Goal: Check status: Check status

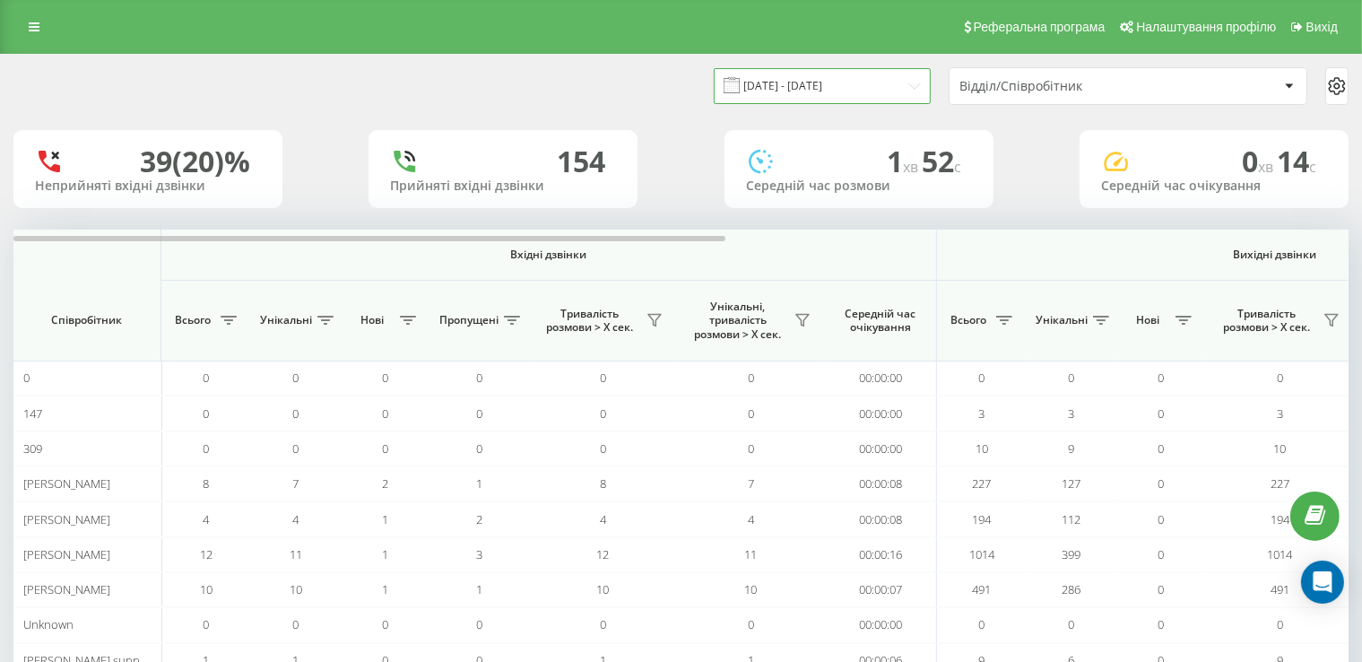
click at [771, 95] on input "[DATE] - [DATE]" at bounding box center [822, 85] width 217 height 35
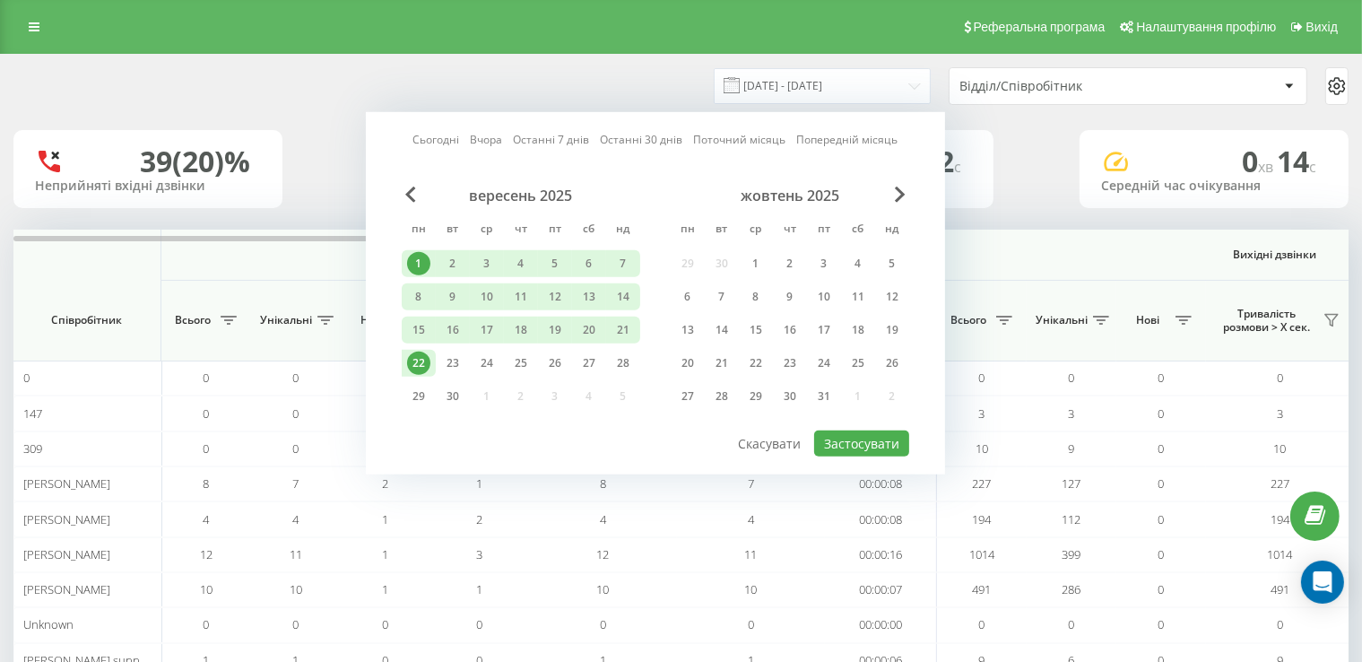
click at [422, 358] on div "22" at bounding box center [418, 363] width 23 height 23
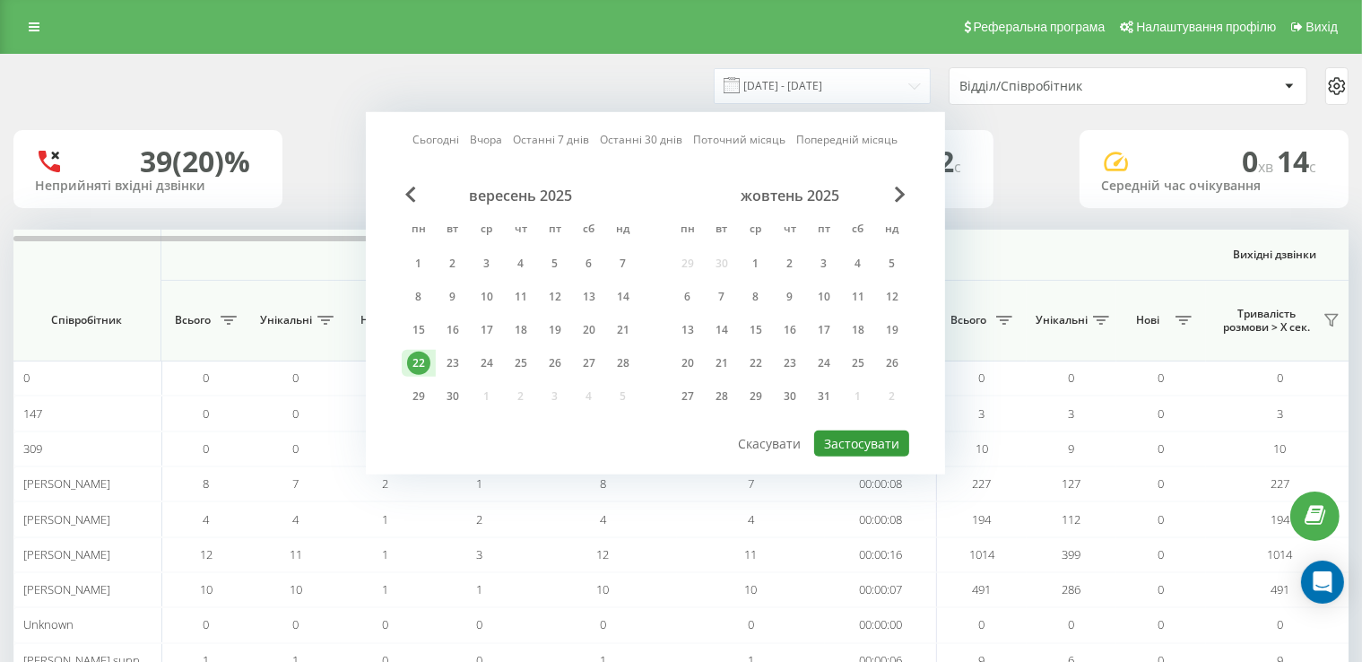
click at [843, 440] on button "Застосувати" at bounding box center [861, 444] width 95 height 26
type input "[DATE] - [DATE]"
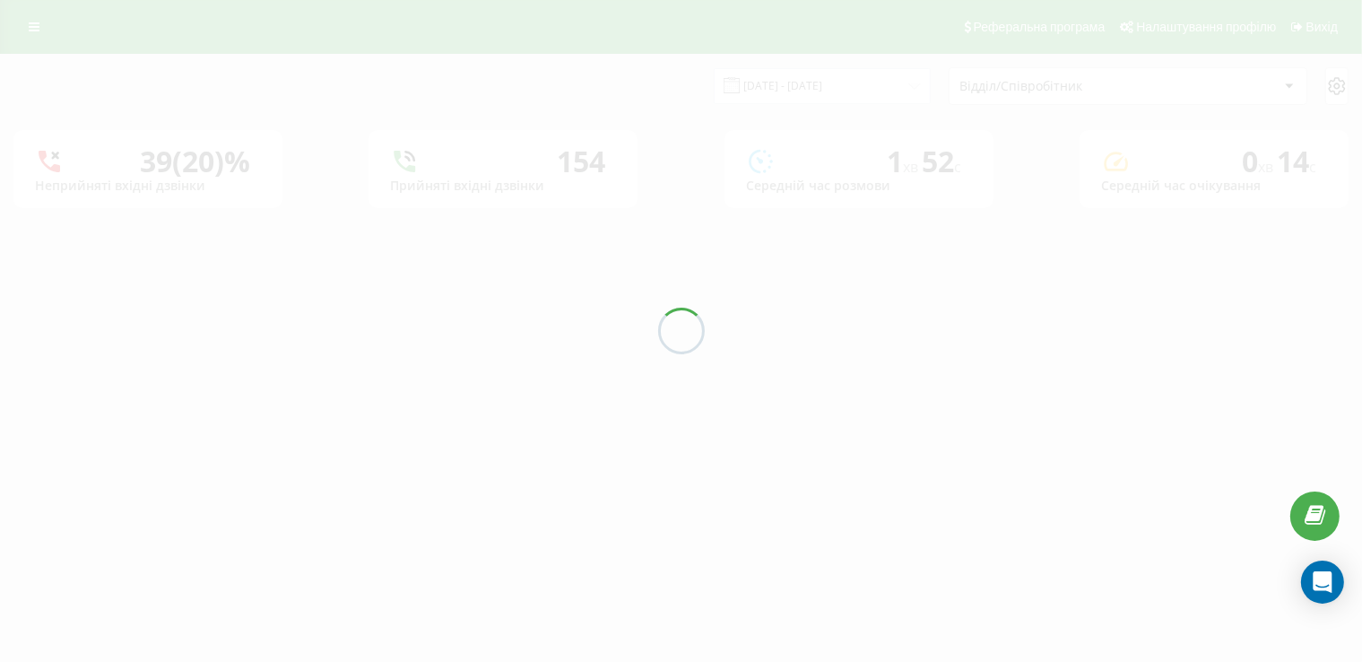
click at [843, 208] on div "[DATE] - [DATE] Відділ/Співробітник 39 (20)% Неприйняті вхідні дзвінки [GEOGRAP…" at bounding box center [681, 131] width 1336 height 153
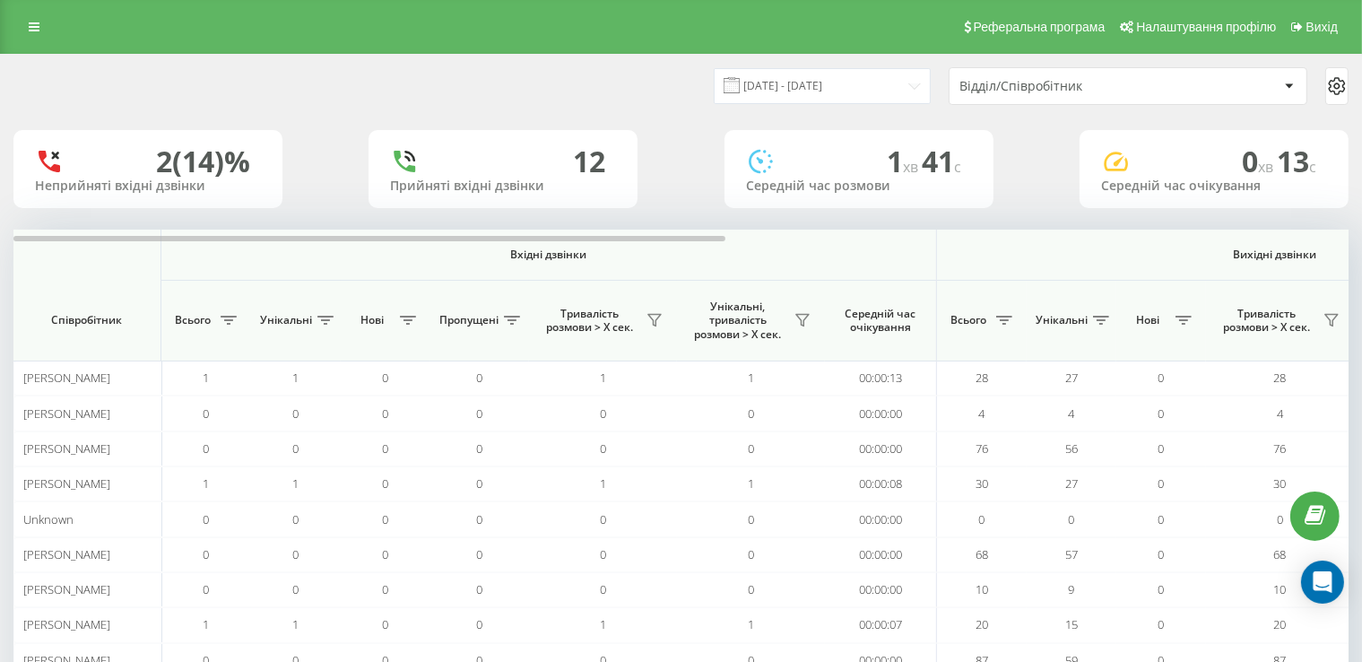
click at [1046, 74] on div "Відділ/Співробітник" at bounding box center [1128, 86] width 357 height 36
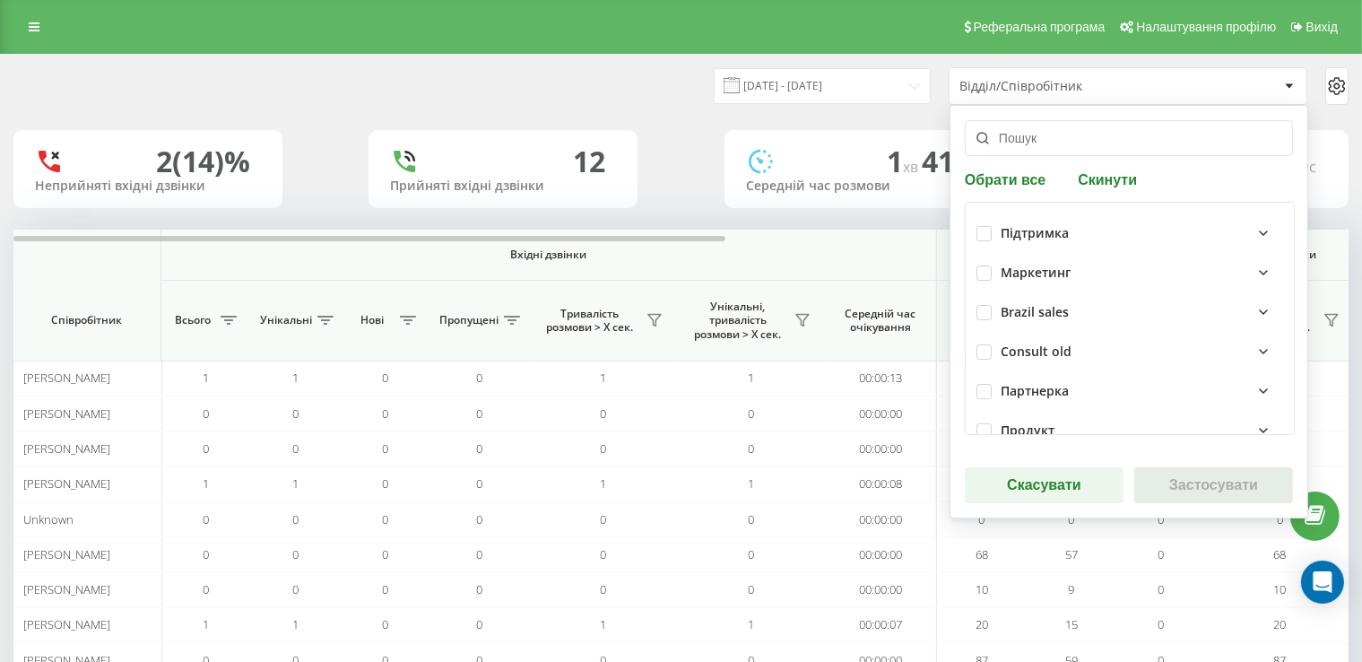
click at [1027, 148] on input "text" at bounding box center [1129, 138] width 328 height 36
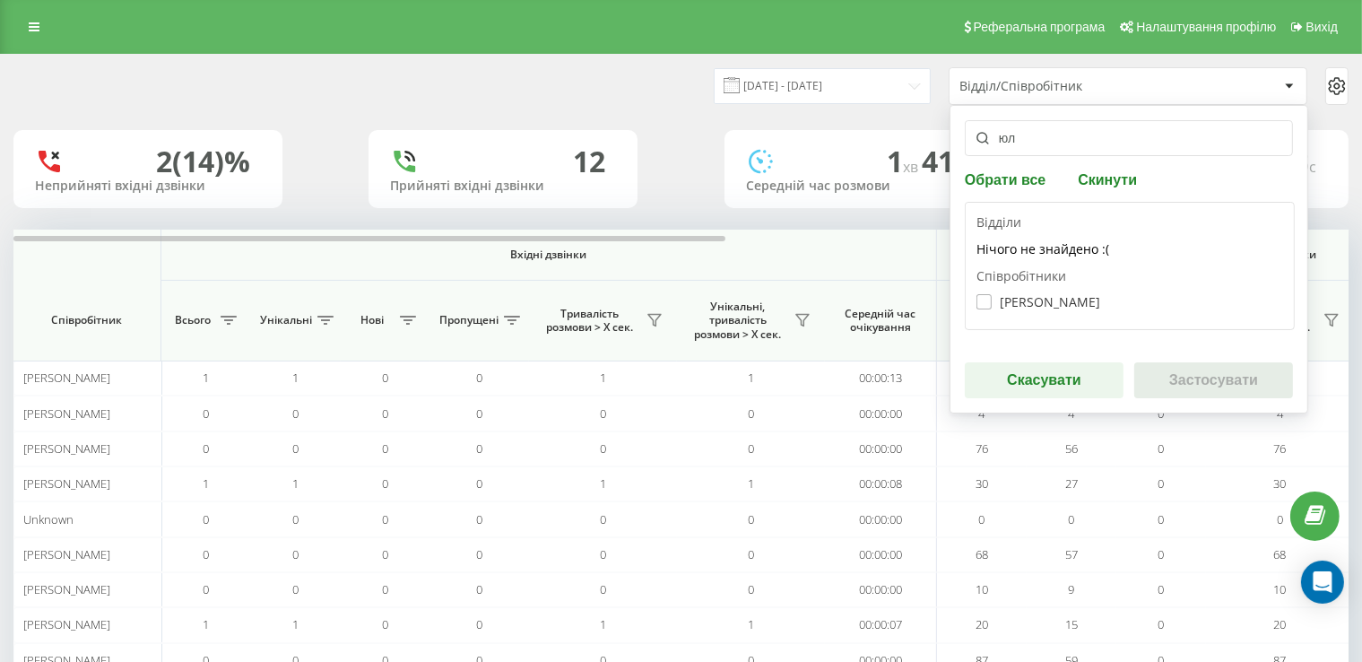
type input "юл"
click at [1023, 307] on label "[PERSON_NAME]" at bounding box center [1039, 301] width 124 height 15
checkbox input "true"
click at [1217, 379] on button "Застосувати" at bounding box center [1214, 380] width 159 height 36
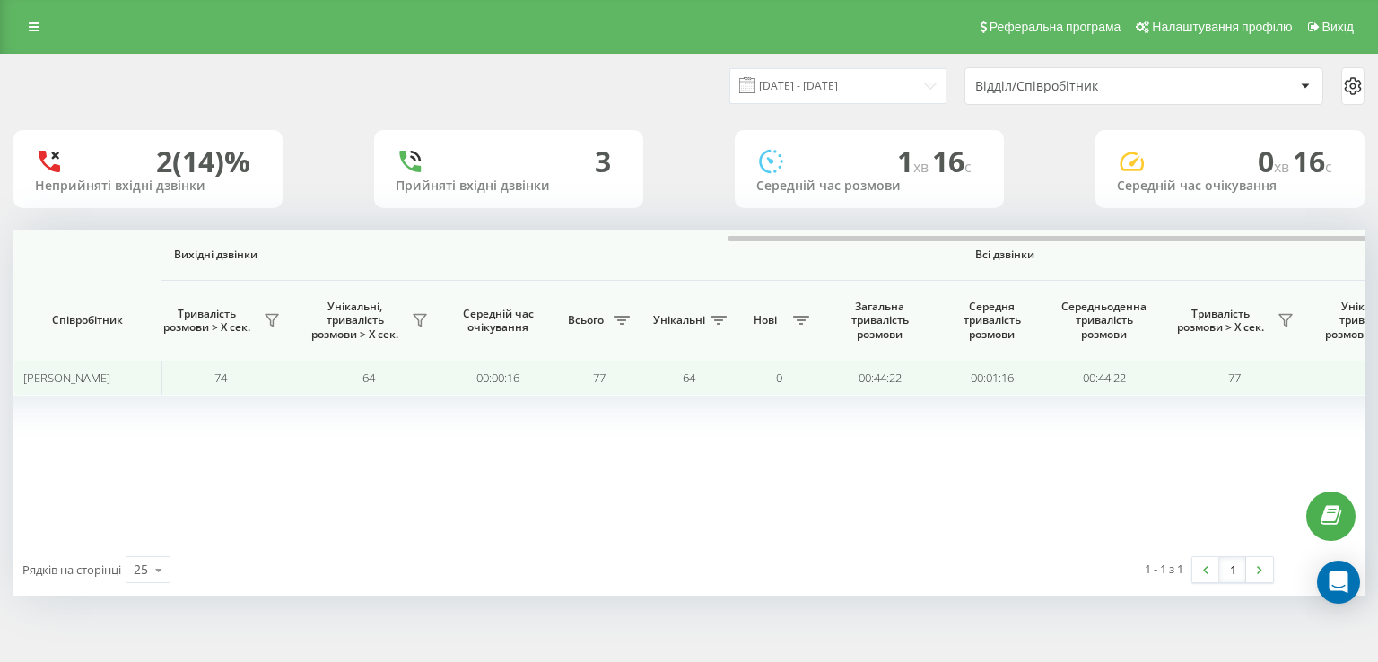
scroll to position [0, 1152]
